Goal: Information Seeking & Learning: Learn about a topic

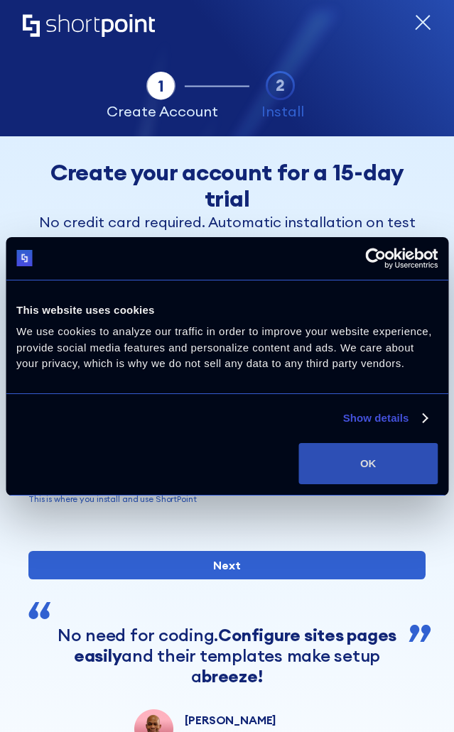
click at [379, 471] on button "OK" at bounding box center [367, 463] width 139 height 41
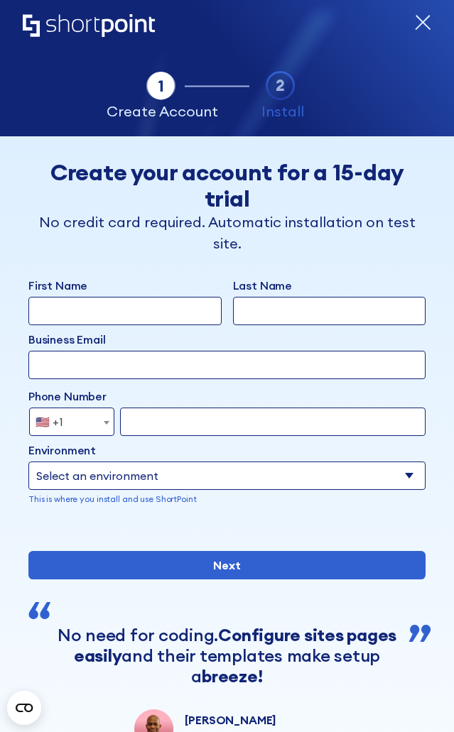
click at [416, 21] on icon "form" at bounding box center [422, 22] width 17 height 17
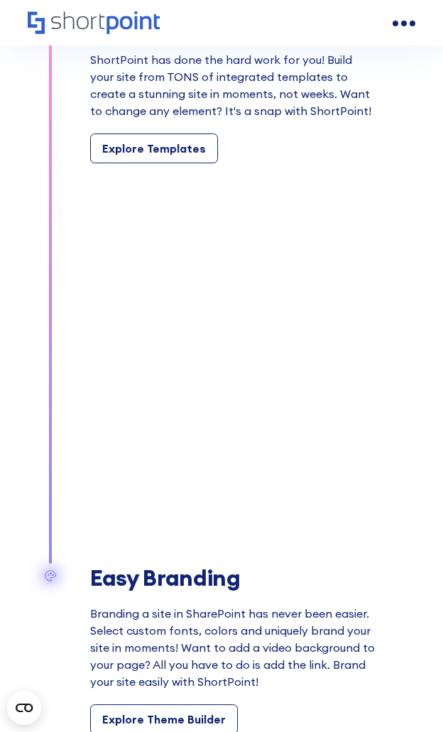
scroll to position [1065, 0]
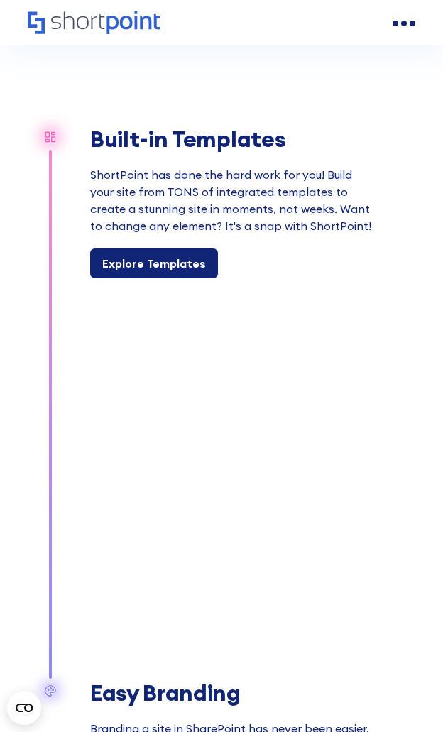
click at [141, 263] on div "Explore Templates" at bounding box center [154, 263] width 104 height 17
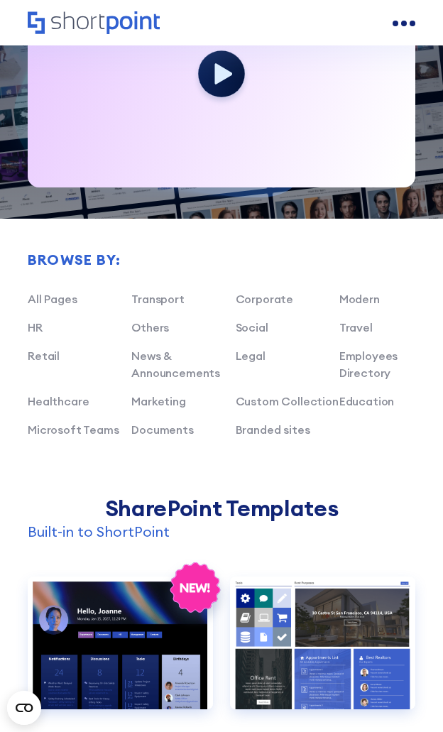
scroll to position [355, 0]
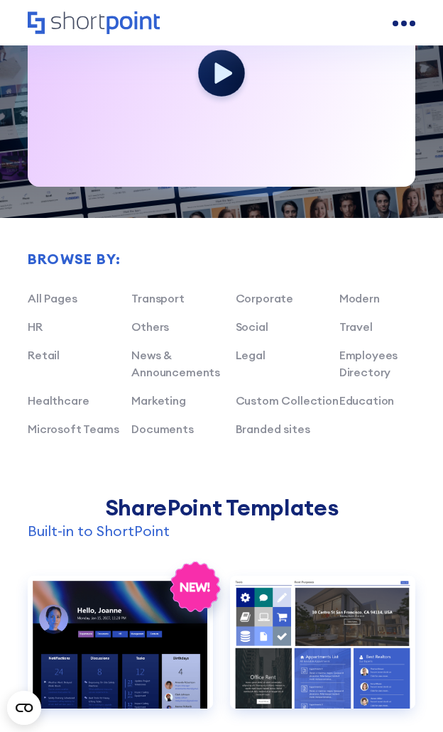
click at [33, 318] on div "HR" at bounding box center [80, 326] width 104 height 17
click at [34, 327] on link "HR" at bounding box center [35, 326] width 15 height 14
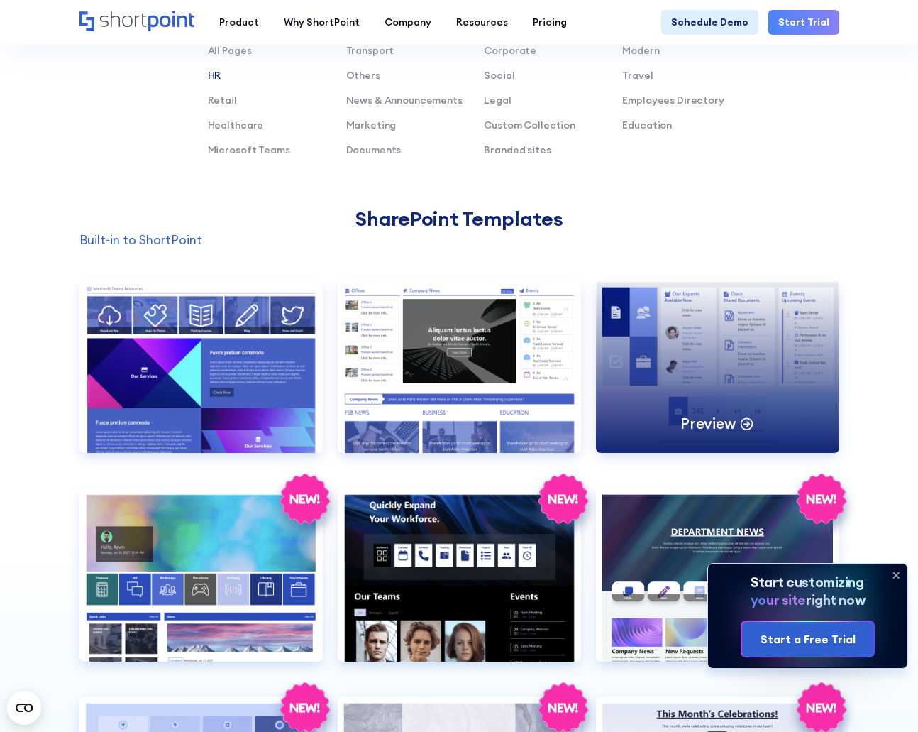
scroll to position [923, 0]
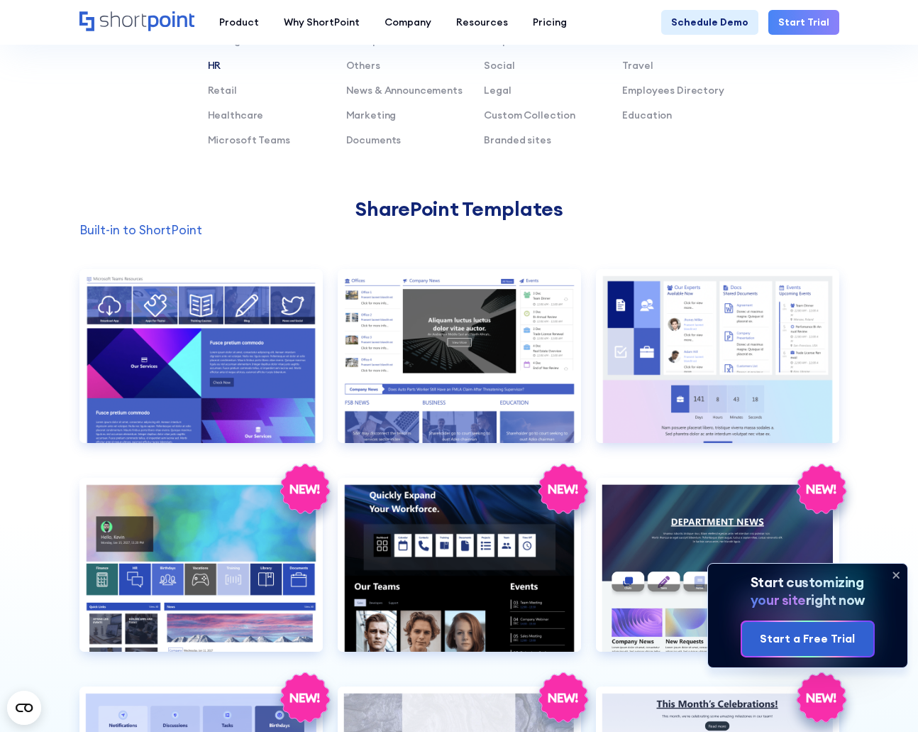
click at [442, 572] on icon at bounding box center [896, 575] width 23 height 23
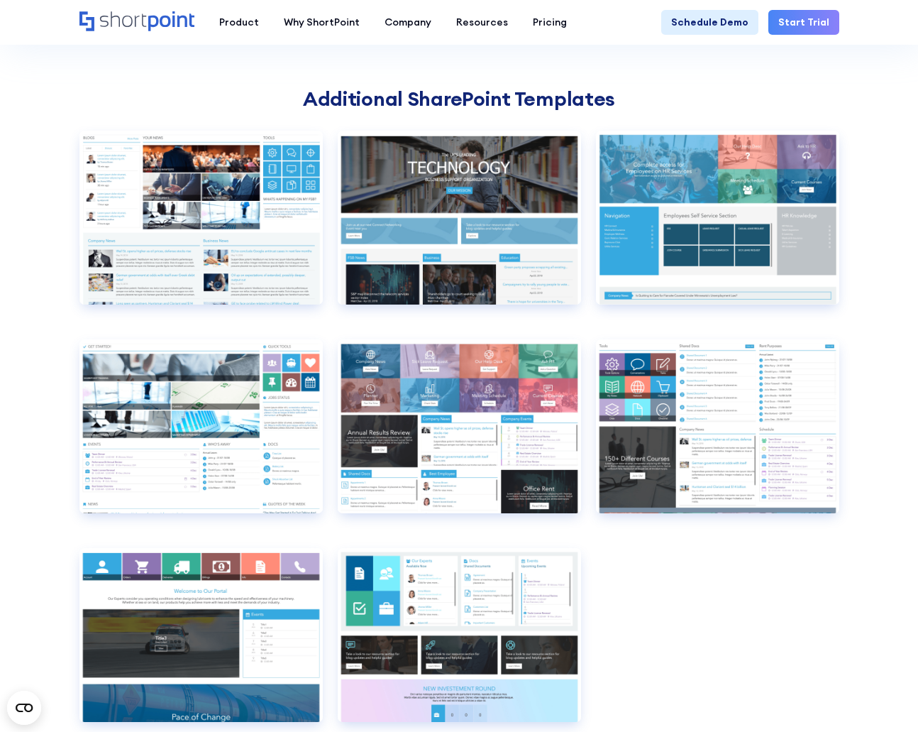
scroll to position [1775, 0]
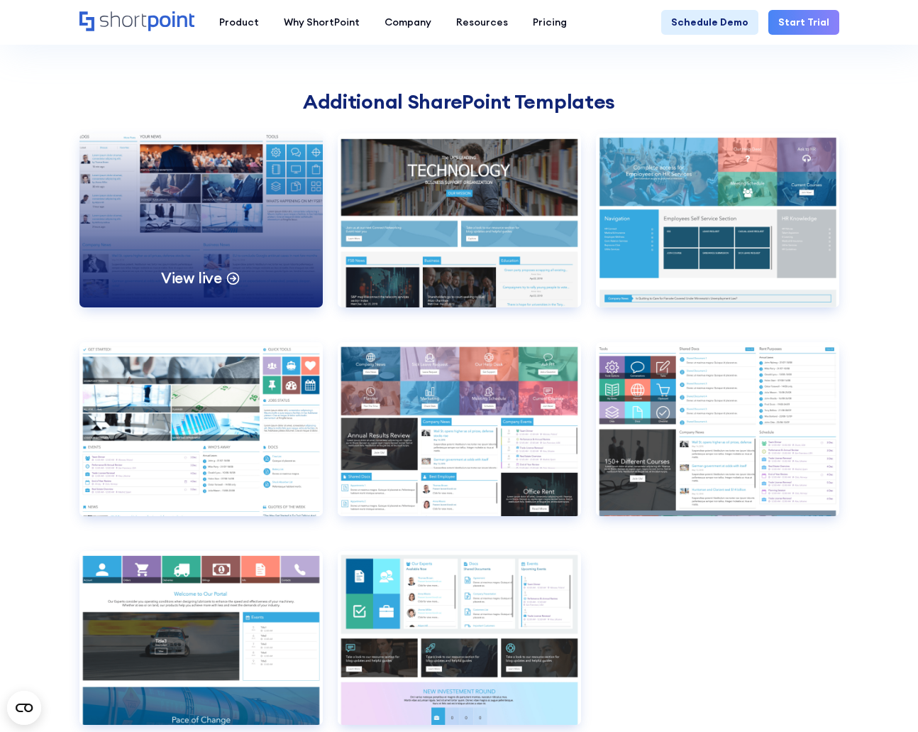
click at [158, 192] on div "View live" at bounding box center [200, 220] width 243 height 174
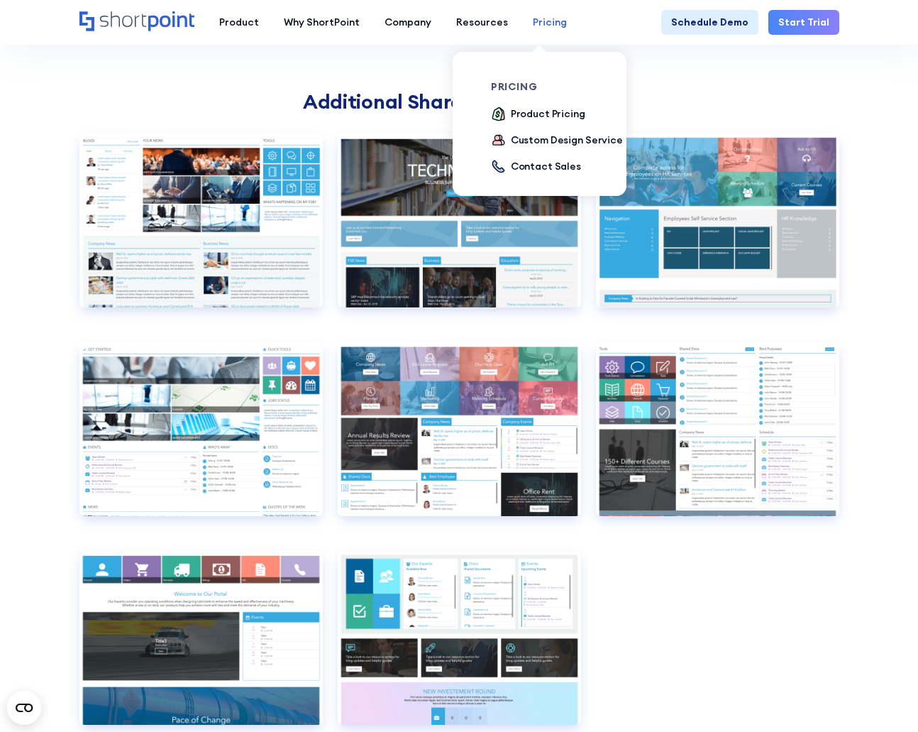
click at [442, 20] on div "Pricing" at bounding box center [550, 22] width 34 height 15
click at [442, 115] on div "Product Pricing" at bounding box center [548, 113] width 75 height 15
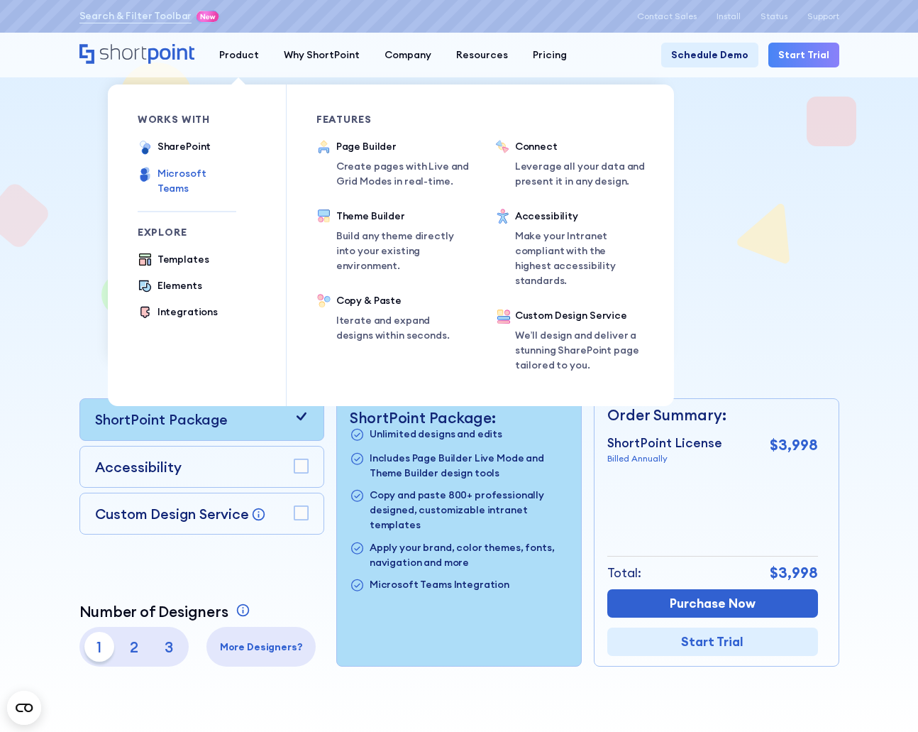
click at [187, 172] on div "Microsoft Teams" at bounding box center [197, 181] width 79 height 30
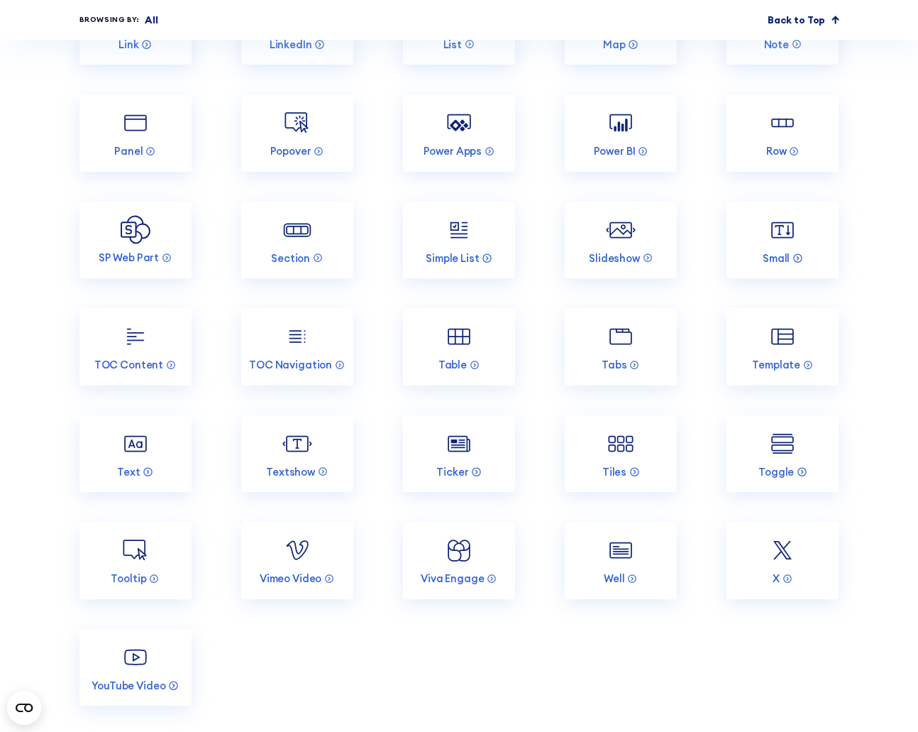
scroll to position [5536, 0]
click at [605, 415] on link "Tiles" at bounding box center [621, 453] width 112 height 77
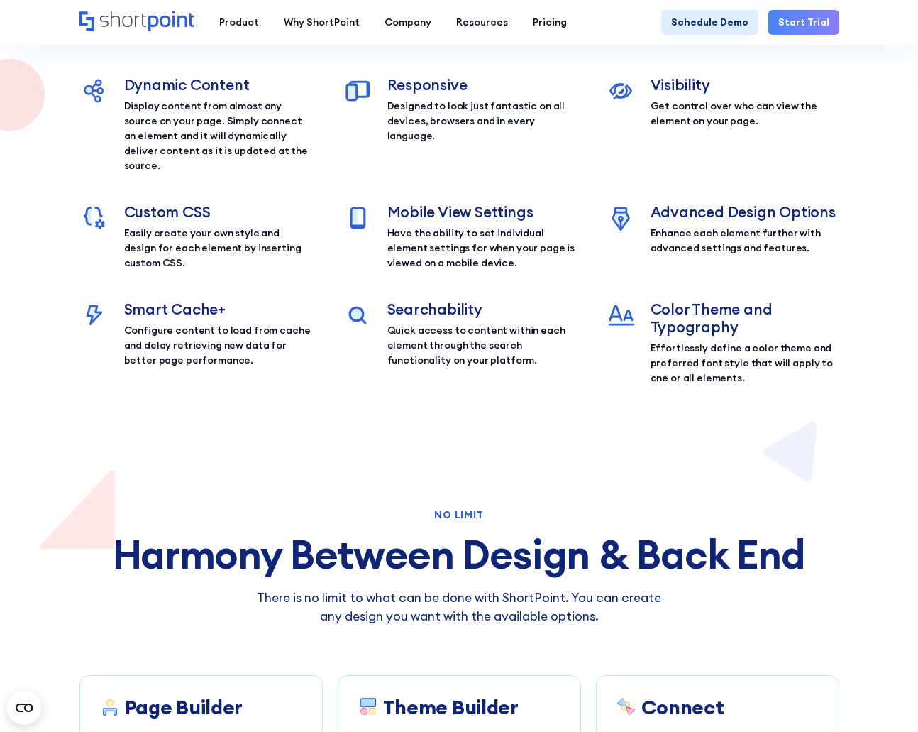
scroll to position [3194, 0]
